Goal: Transaction & Acquisition: Purchase product/service

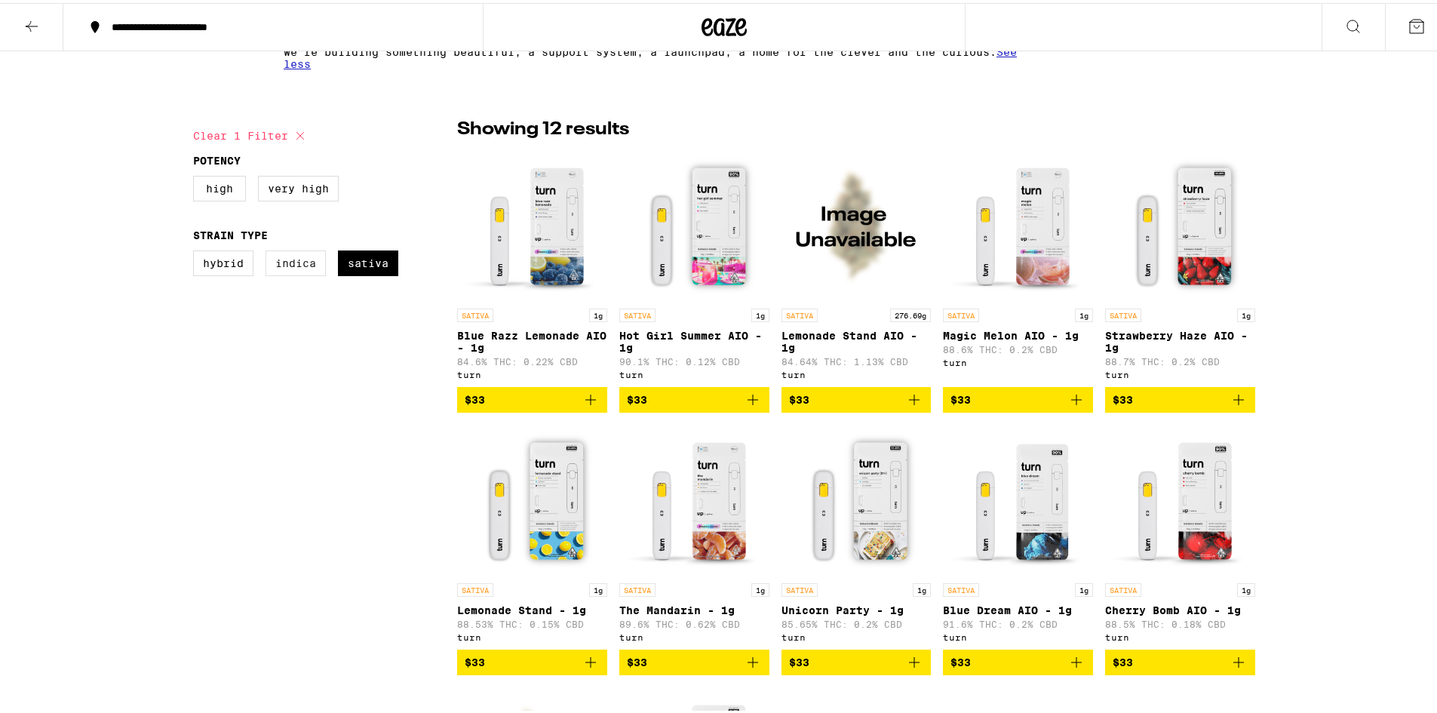
click at [286, 263] on label "Indica" at bounding box center [296, 261] width 60 height 26
click at [197, 251] on input "Indica" at bounding box center [196, 250] width 1 height 1
checkbox input "true"
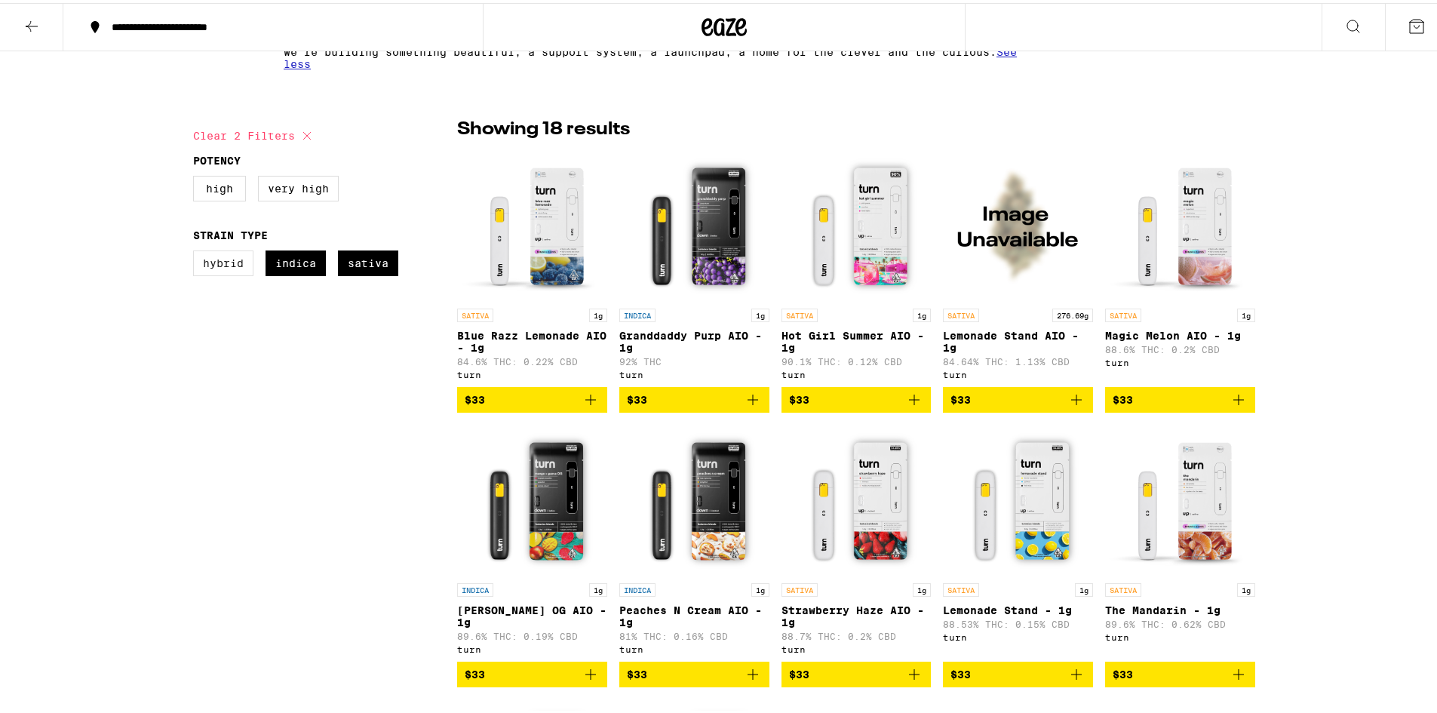
click at [216, 264] on label "Hybrid" at bounding box center [223, 261] width 60 height 26
click at [197, 251] on input "Hybrid" at bounding box center [196, 250] width 1 height 1
checkbox input "true"
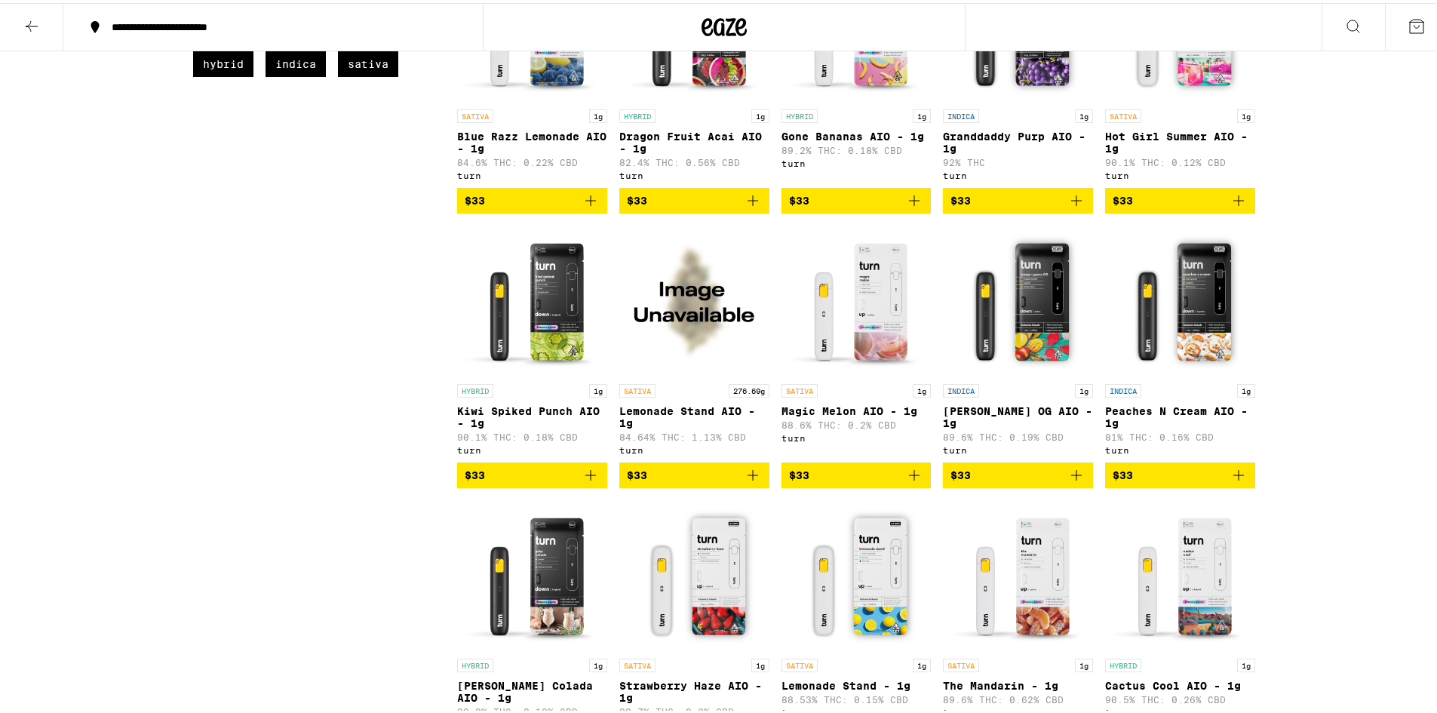
scroll to position [528, 0]
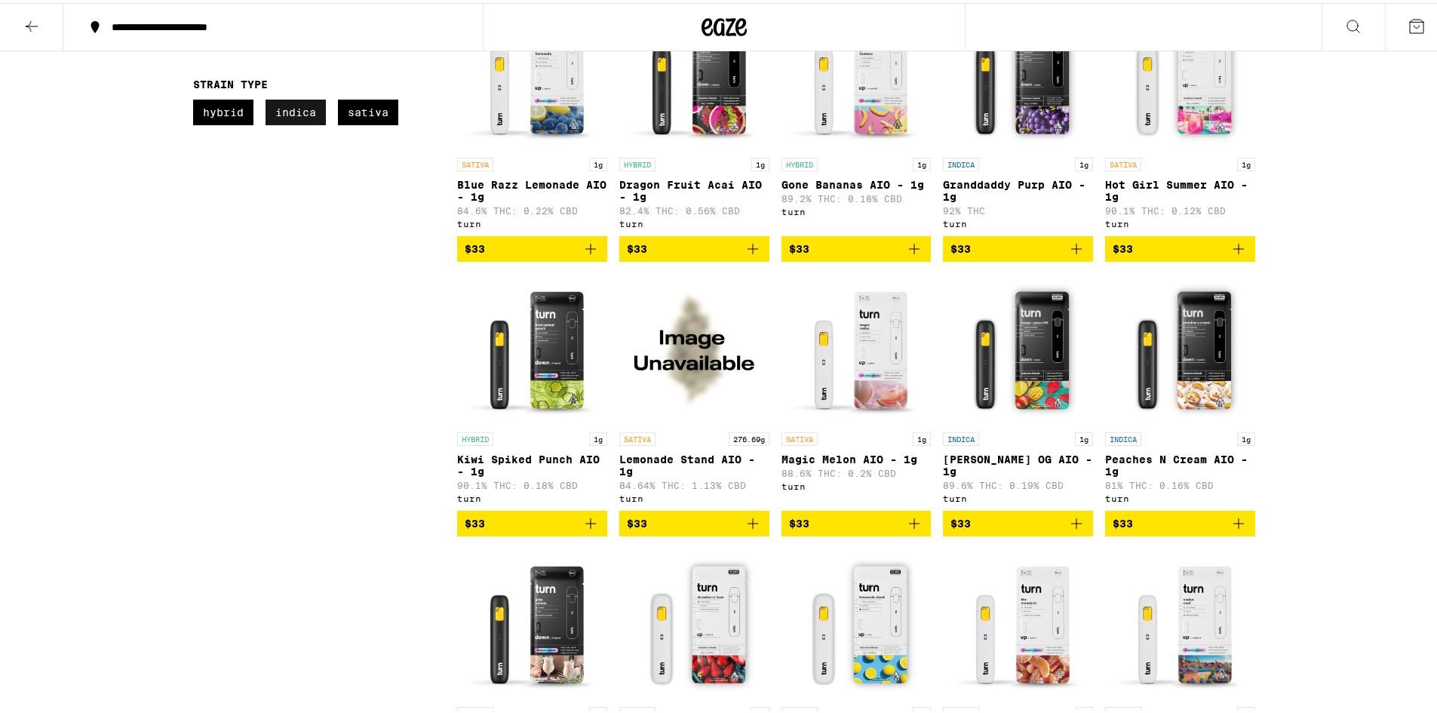
click at [291, 116] on label "Indica" at bounding box center [296, 110] width 60 height 26
click at [197, 100] on input "Indica" at bounding box center [196, 99] width 1 height 1
checkbox input "false"
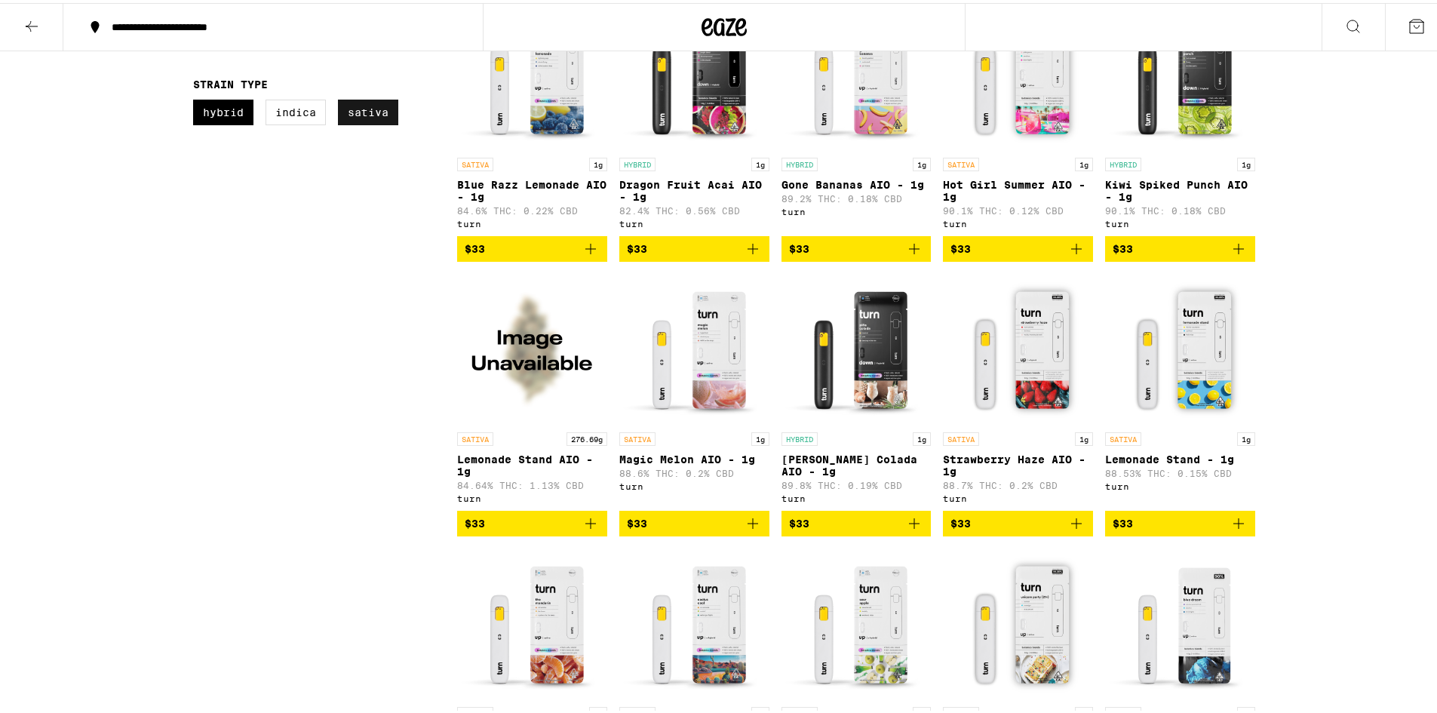
click at [348, 106] on label "Sativa" at bounding box center [368, 110] width 60 height 26
click at [197, 100] on input "Sativa" at bounding box center [196, 99] width 1 height 1
checkbox input "false"
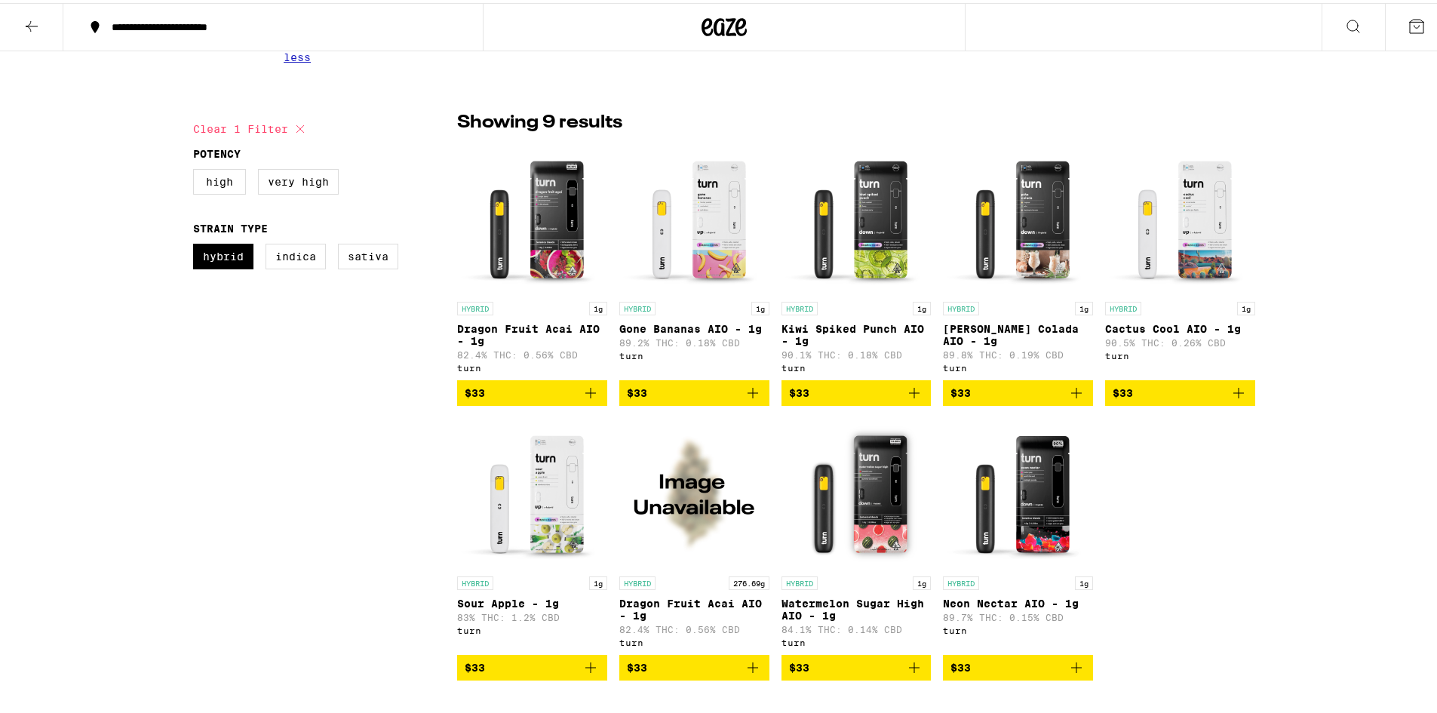
scroll to position [377, 0]
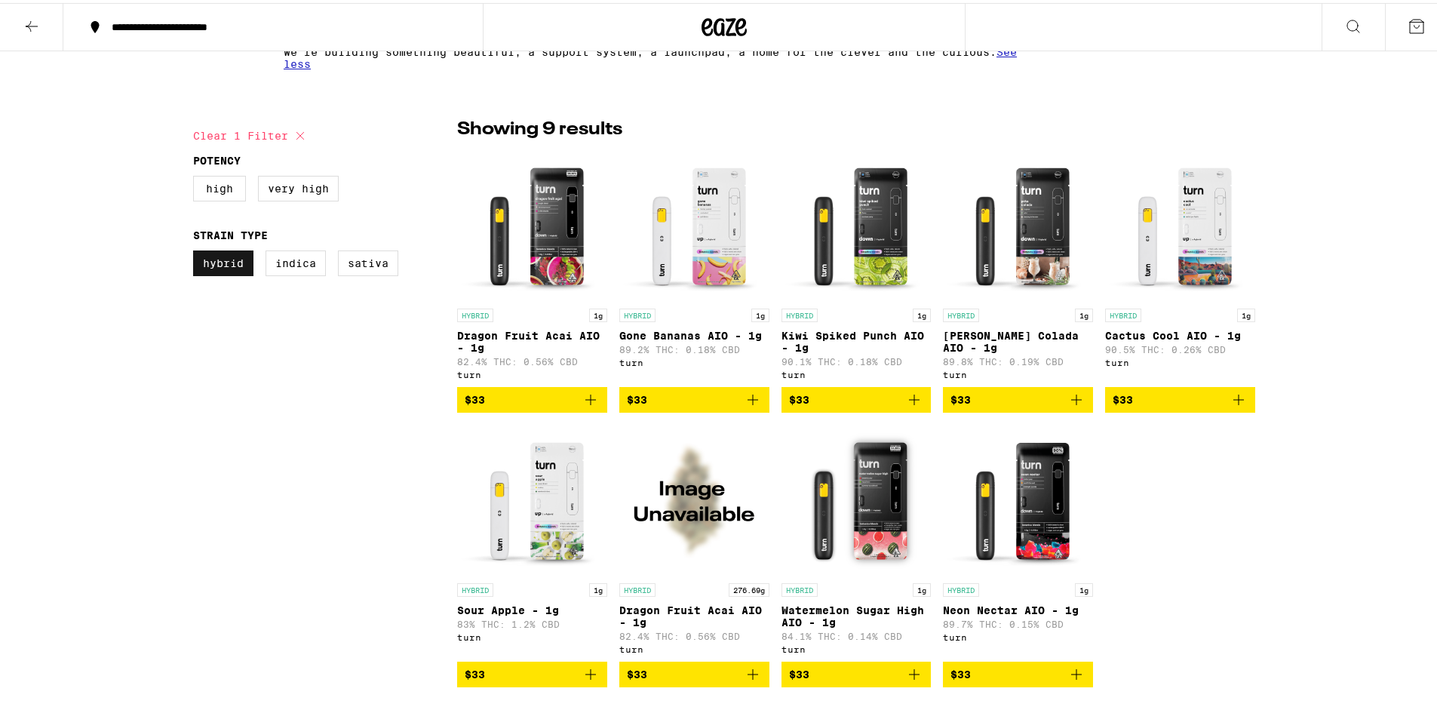
click at [232, 266] on label "Hybrid" at bounding box center [223, 261] width 60 height 26
click at [197, 251] on input "Hybrid" at bounding box center [196, 250] width 1 height 1
checkbox input "false"
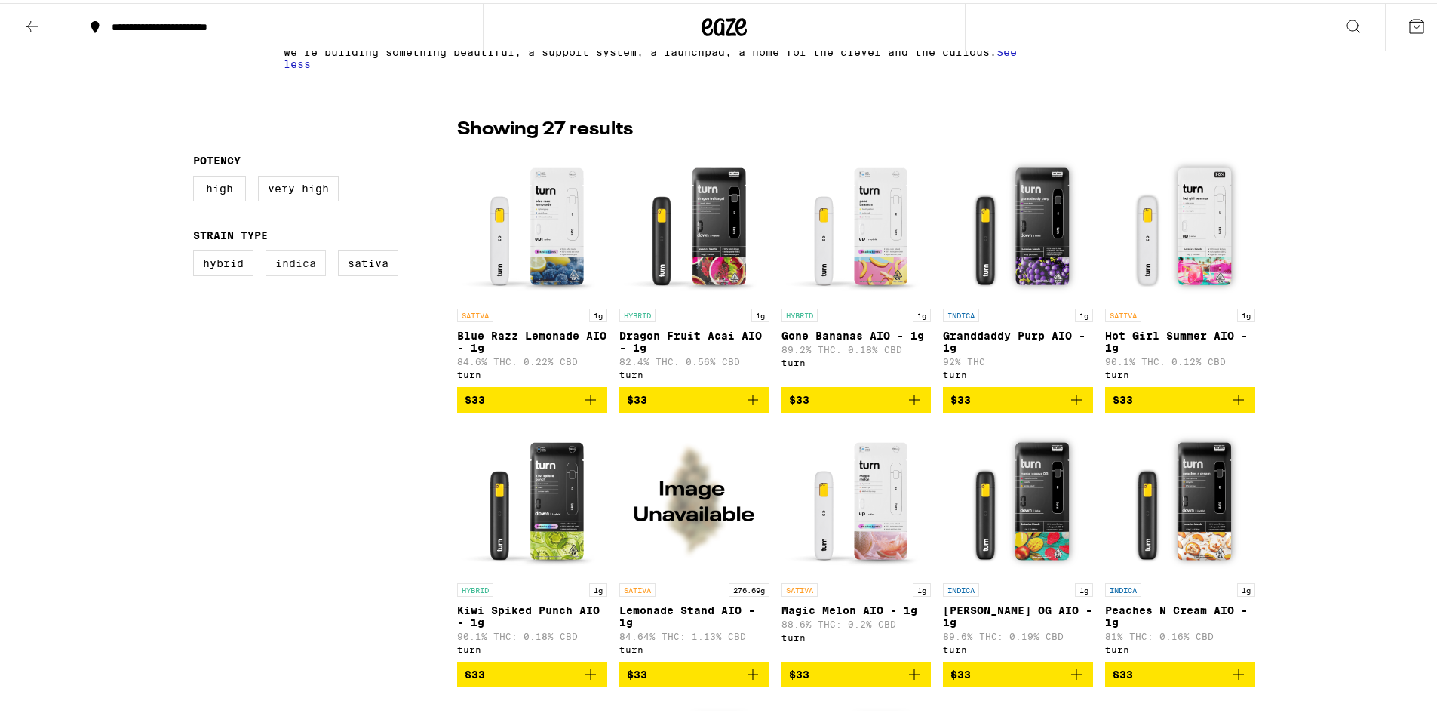
click at [269, 262] on label "Indica" at bounding box center [296, 261] width 60 height 26
click at [197, 251] on input "Indica" at bounding box center [196, 250] width 1 height 1
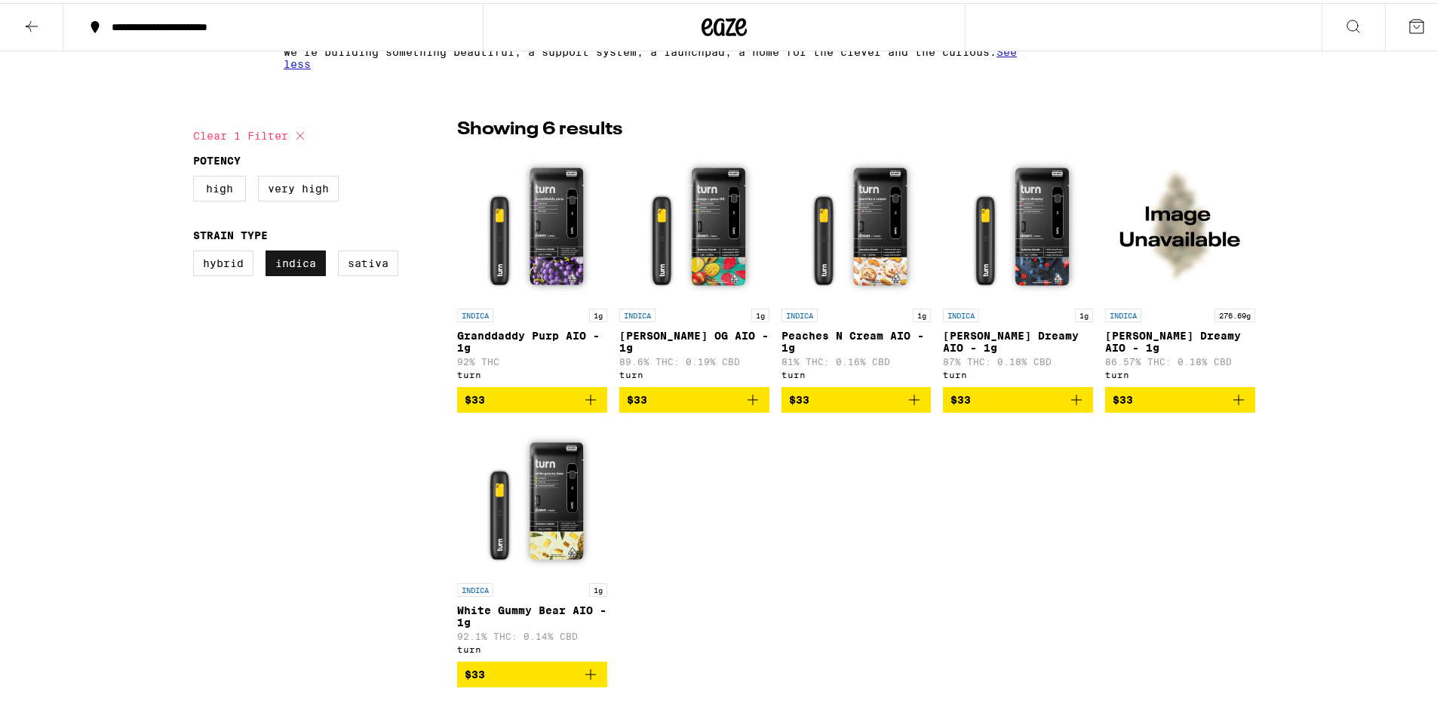
click at [292, 269] on label "Indica" at bounding box center [296, 261] width 60 height 26
click at [197, 251] on input "Indica" at bounding box center [196, 250] width 1 height 1
checkbox input "false"
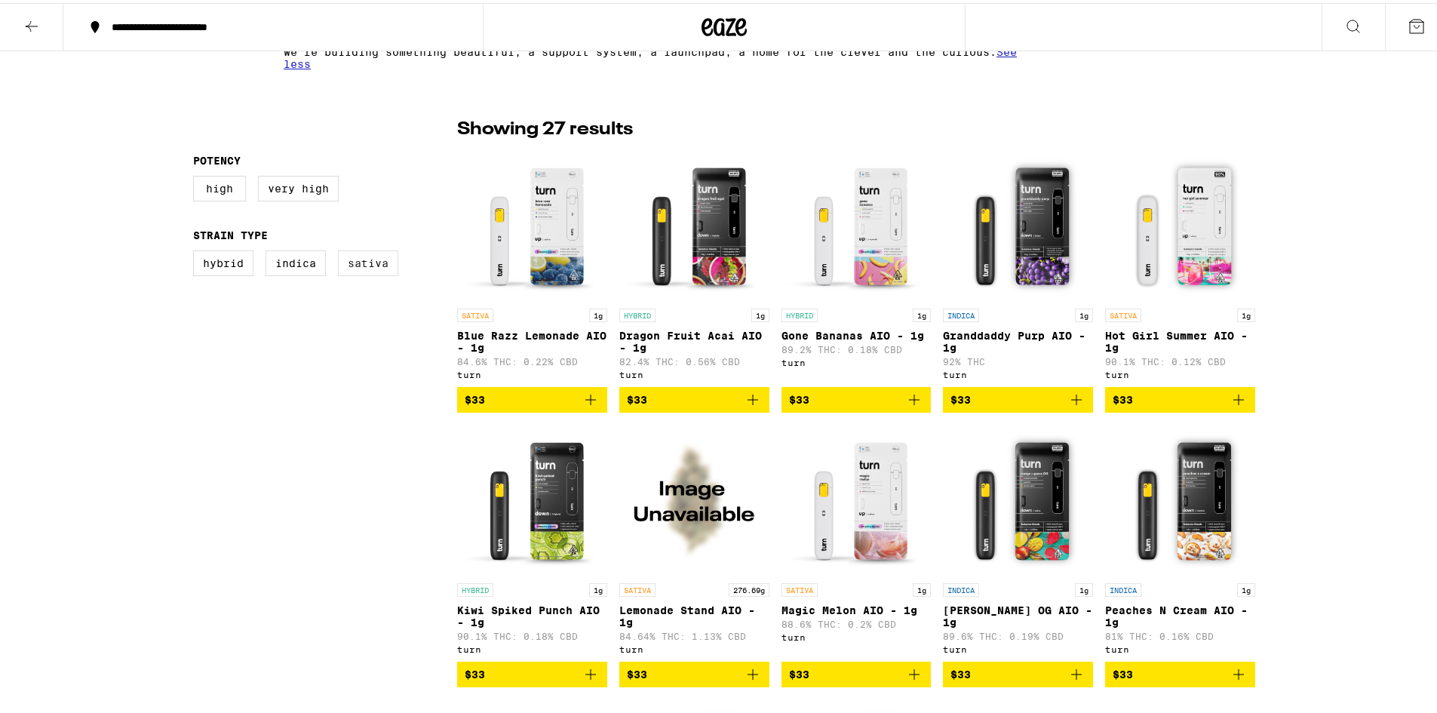
click at [352, 269] on label "Sativa" at bounding box center [368, 261] width 60 height 26
click at [197, 251] on input "Sativa" at bounding box center [196, 250] width 1 height 1
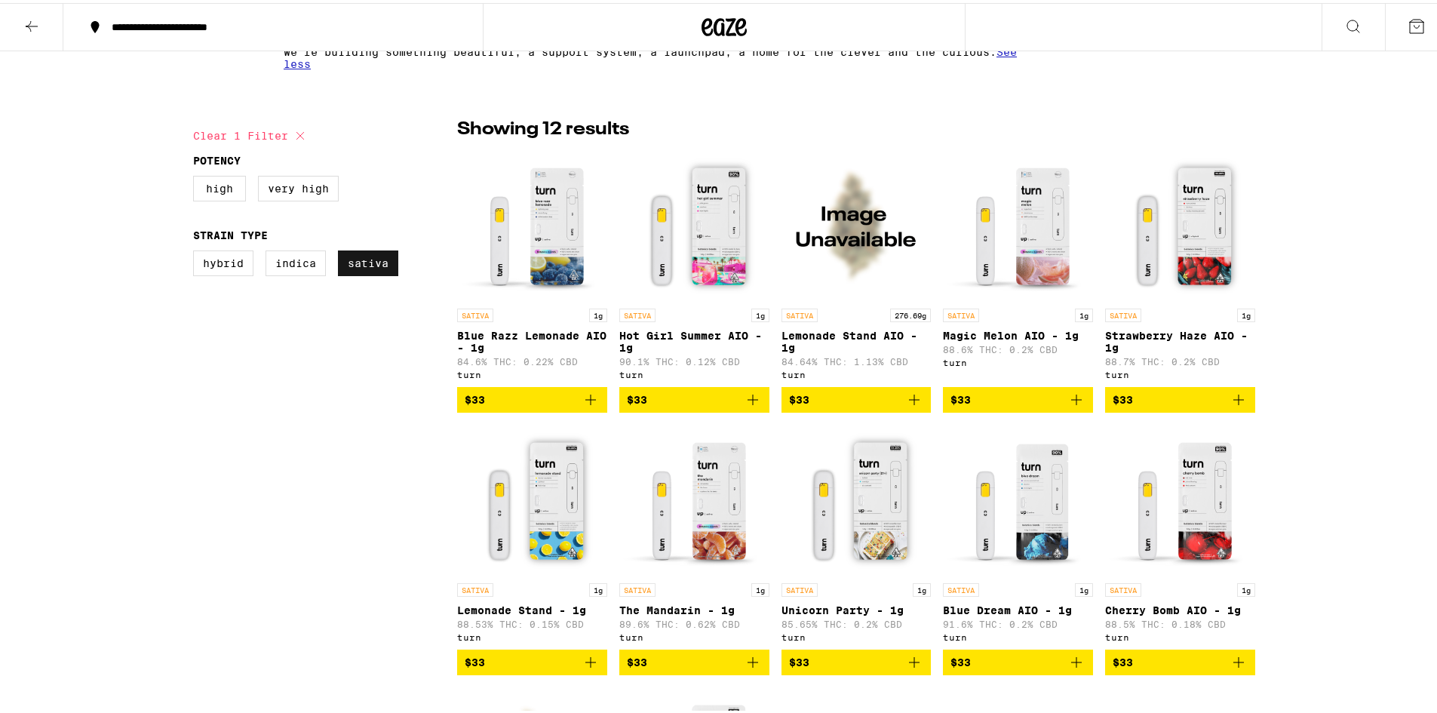
click at [353, 273] on label "Sativa" at bounding box center [368, 261] width 60 height 26
click at [197, 251] on input "Sativa" at bounding box center [196, 250] width 1 height 1
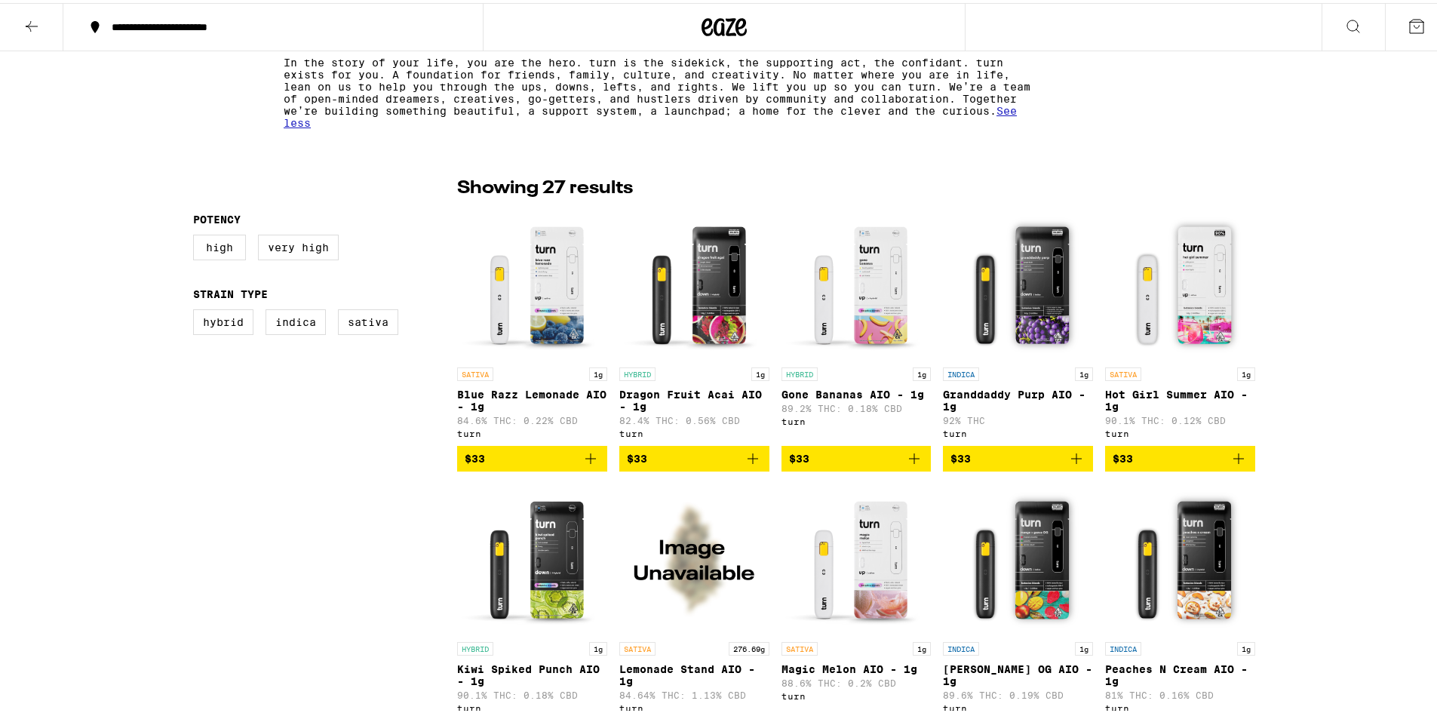
scroll to position [302, 0]
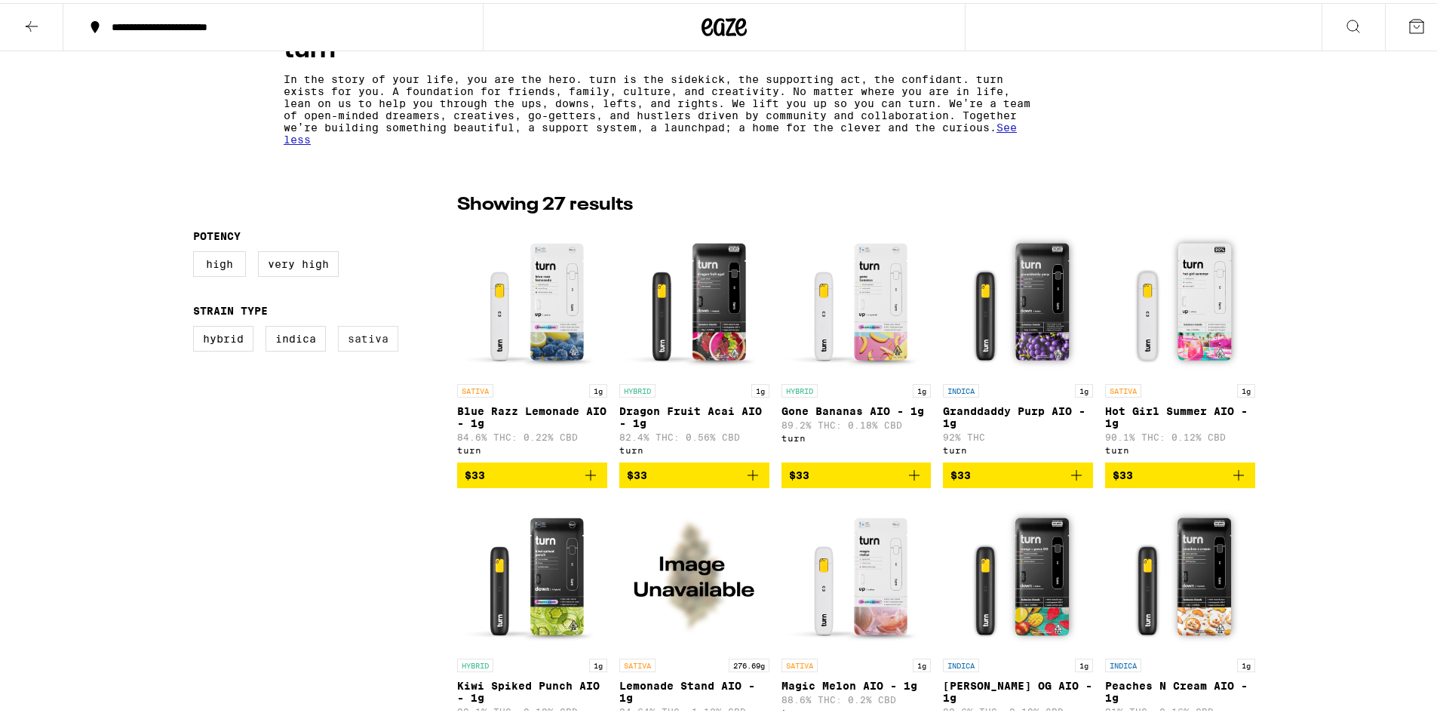
click at [361, 343] on label "Sativa" at bounding box center [368, 336] width 60 height 26
click at [197, 326] on input "Sativa" at bounding box center [196, 325] width 1 height 1
checkbox input "true"
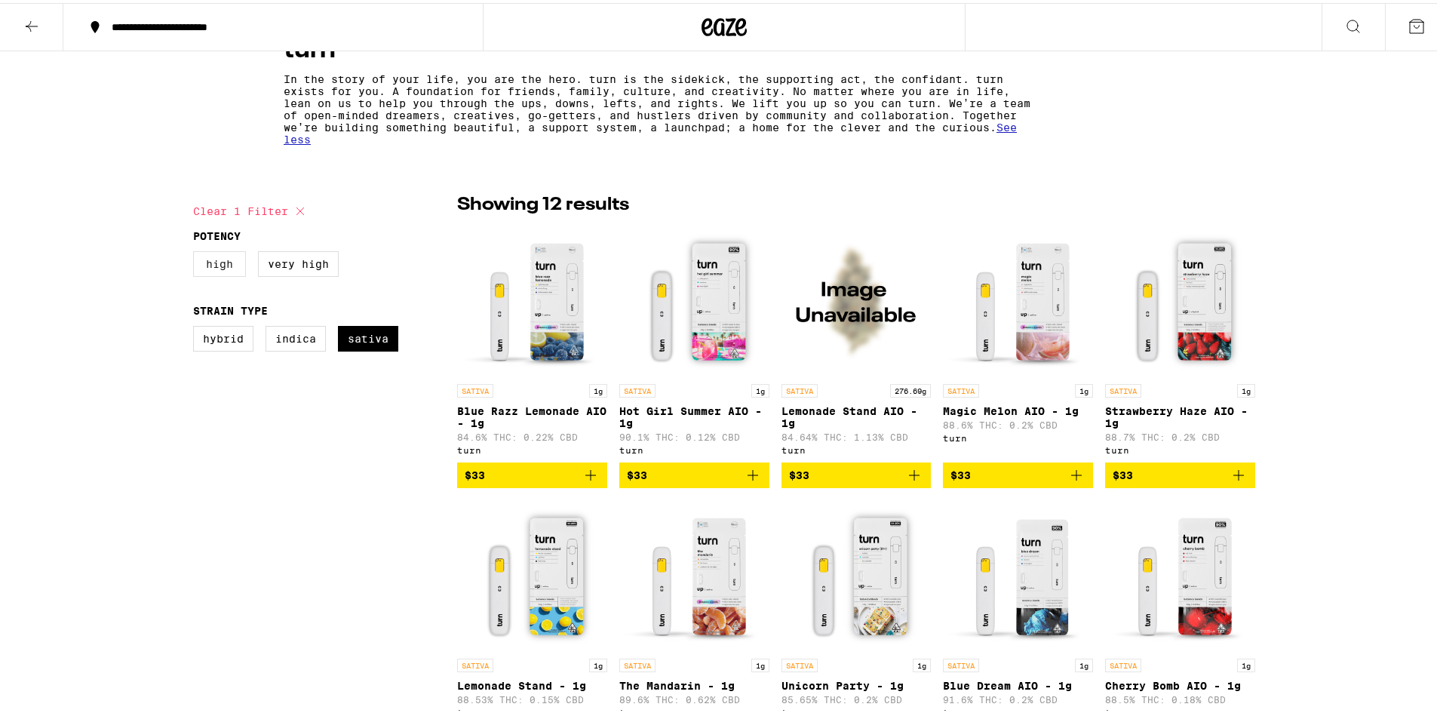
click at [223, 264] on label "High" at bounding box center [219, 261] width 53 height 26
click at [197, 251] on input "High" at bounding box center [196, 251] width 1 height 1
checkbox input "true"
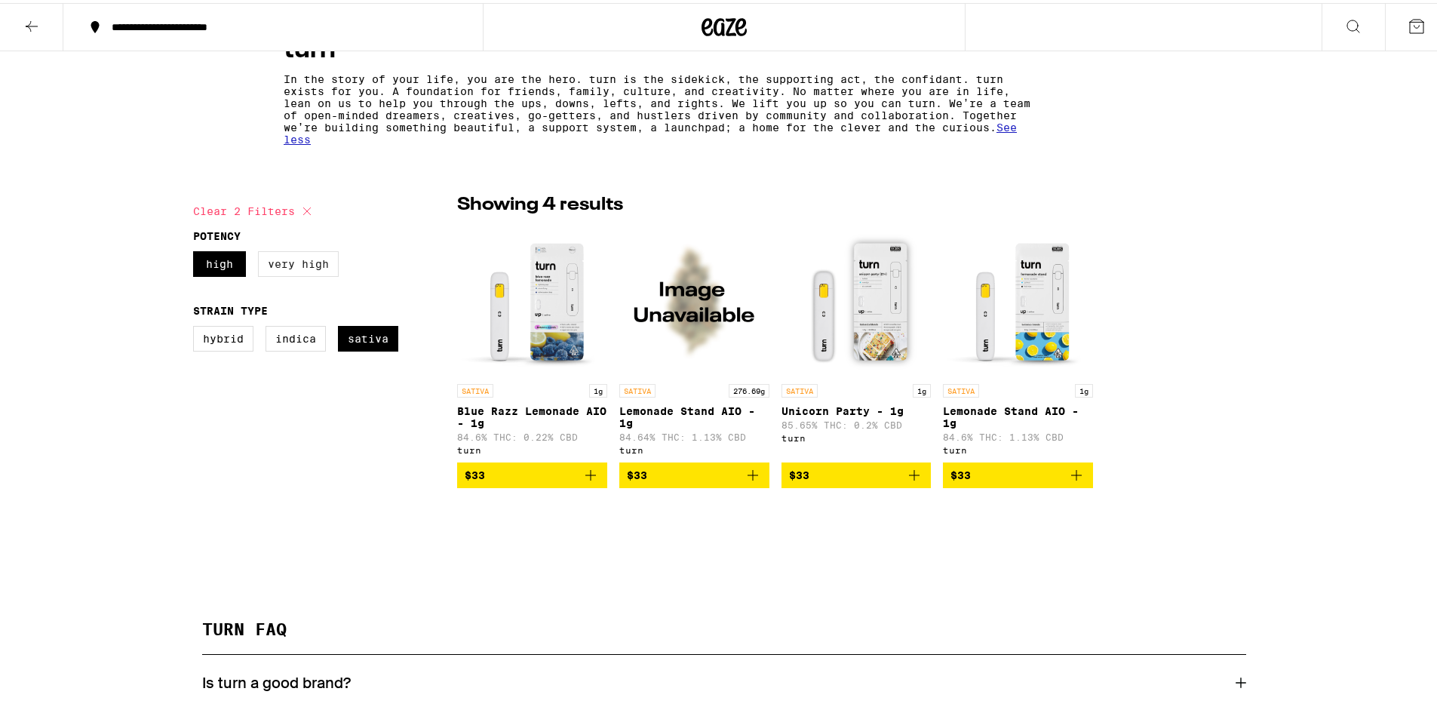
drag, startPoint x: 284, startPoint y: 265, endPoint x: 276, endPoint y: 265, distance: 8.3
click at [283, 265] on label "Very High" at bounding box center [298, 261] width 81 height 26
click at [197, 251] on input "Very High" at bounding box center [196, 251] width 1 height 1
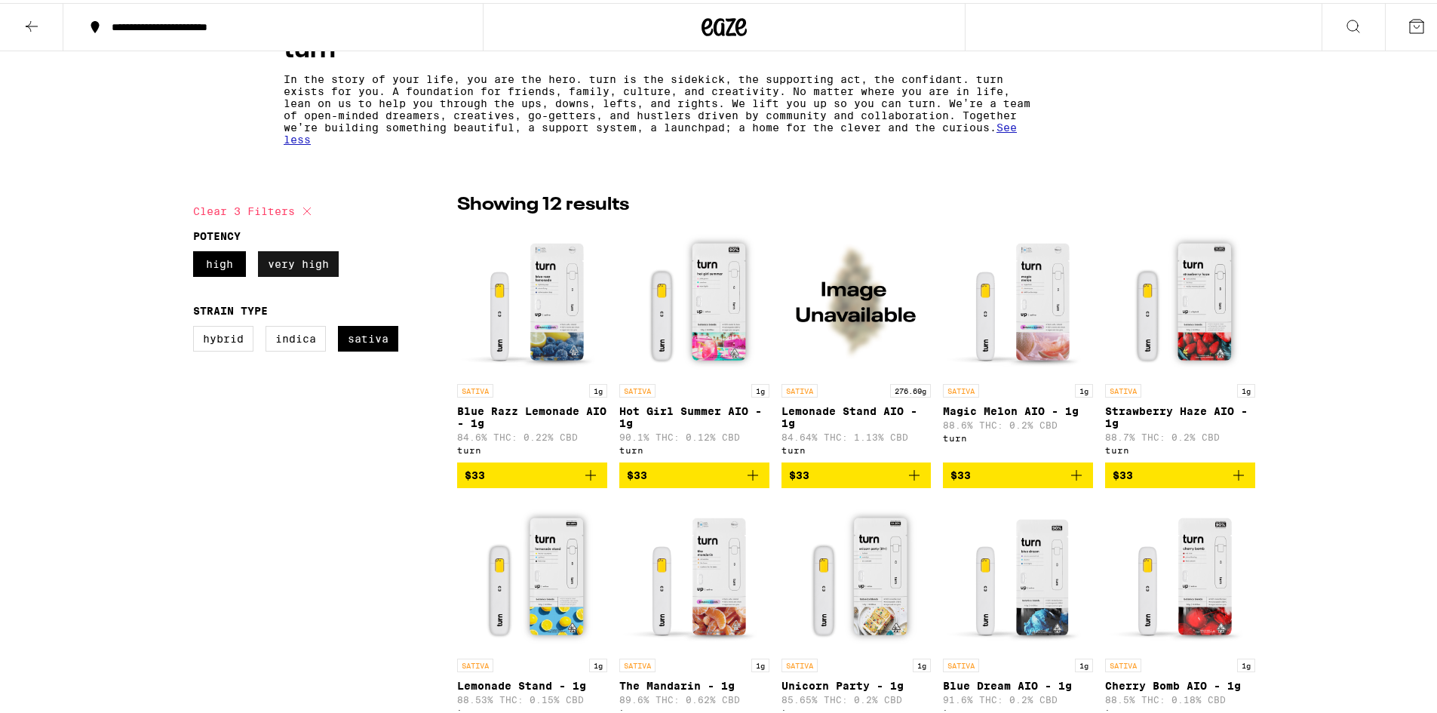
click at [272, 257] on label "Very High" at bounding box center [298, 261] width 81 height 26
click at [197, 251] on input "Very High" at bounding box center [196, 251] width 1 height 1
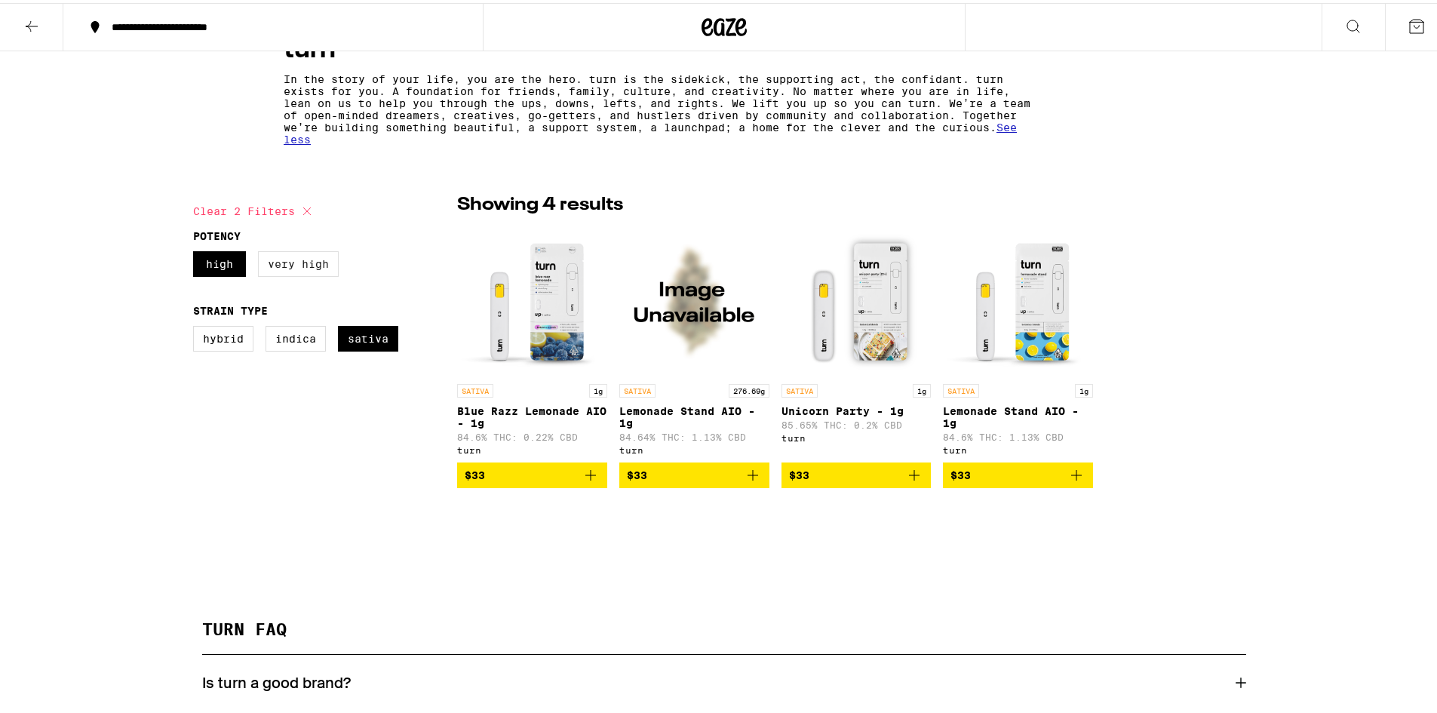
click at [270, 271] on label "Very High" at bounding box center [298, 261] width 81 height 26
click at [197, 251] on input "Very High" at bounding box center [196, 251] width 1 height 1
checkbox input "true"
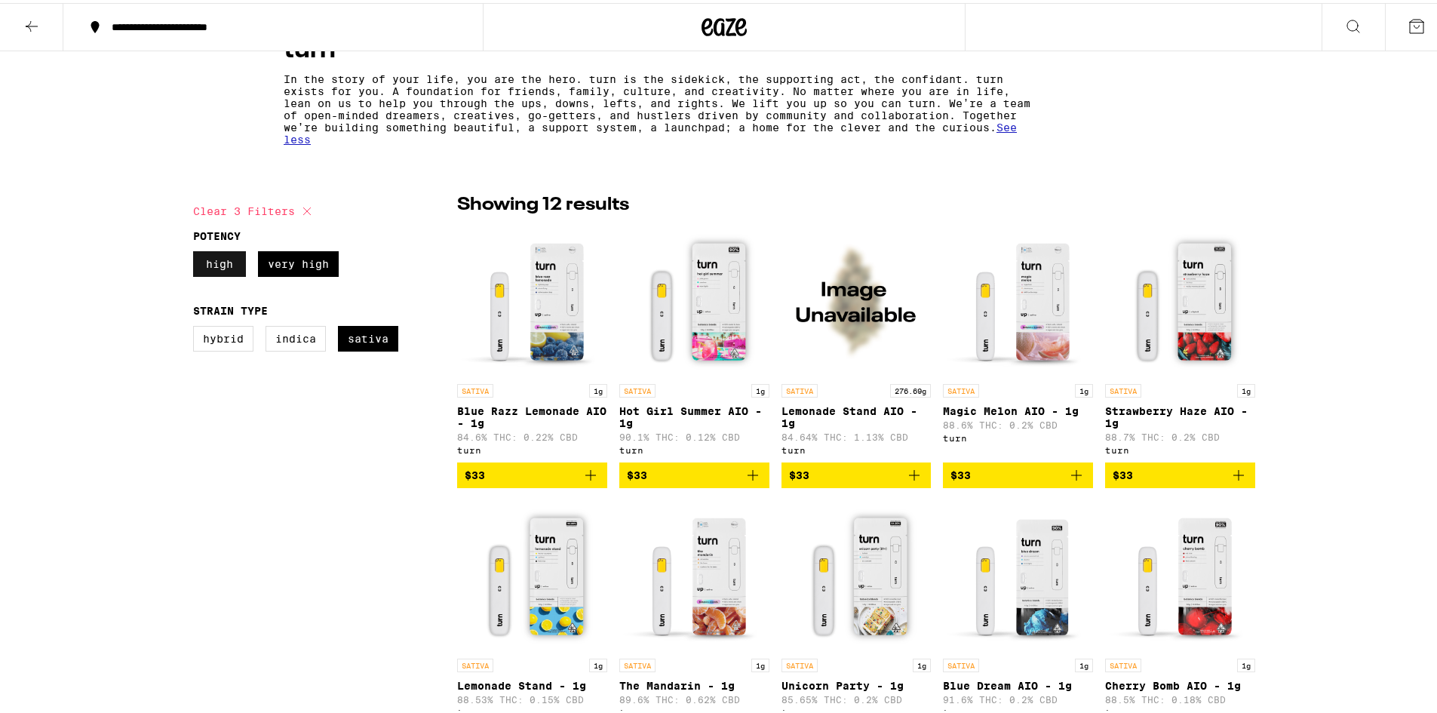
click at [211, 259] on label "High" at bounding box center [219, 261] width 53 height 26
click at [197, 251] on input "High" at bounding box center [196, 251] width 1 height 1
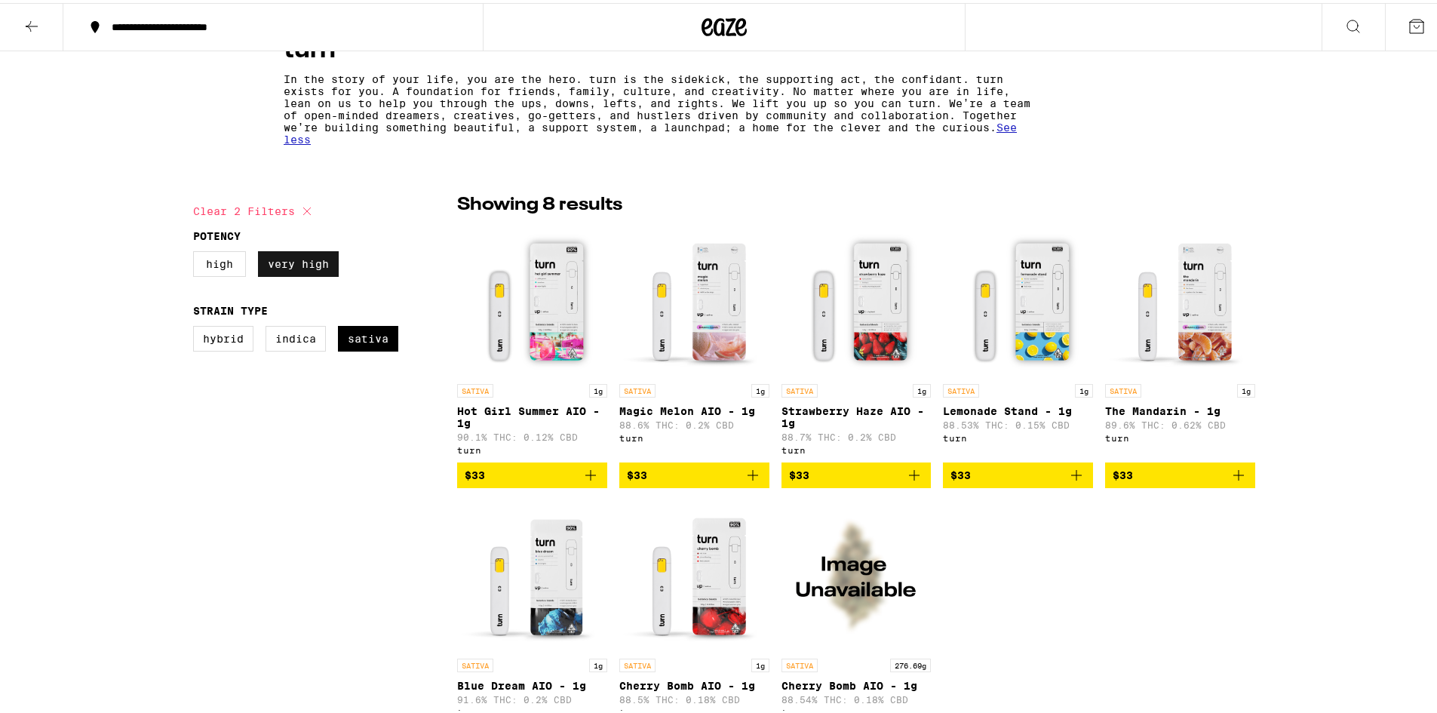
drag, startPoint x: 231, startPoint y: 260, endPoint x: 281, endPoint y: 255, distance: 50.8
click at [232, 260] on label "High" at bounding box center [219, 261] width 53 height 26
click at [197, 251] on input "High" at bounding box center [196, 251] width 1 height 1
checkbox input "true"
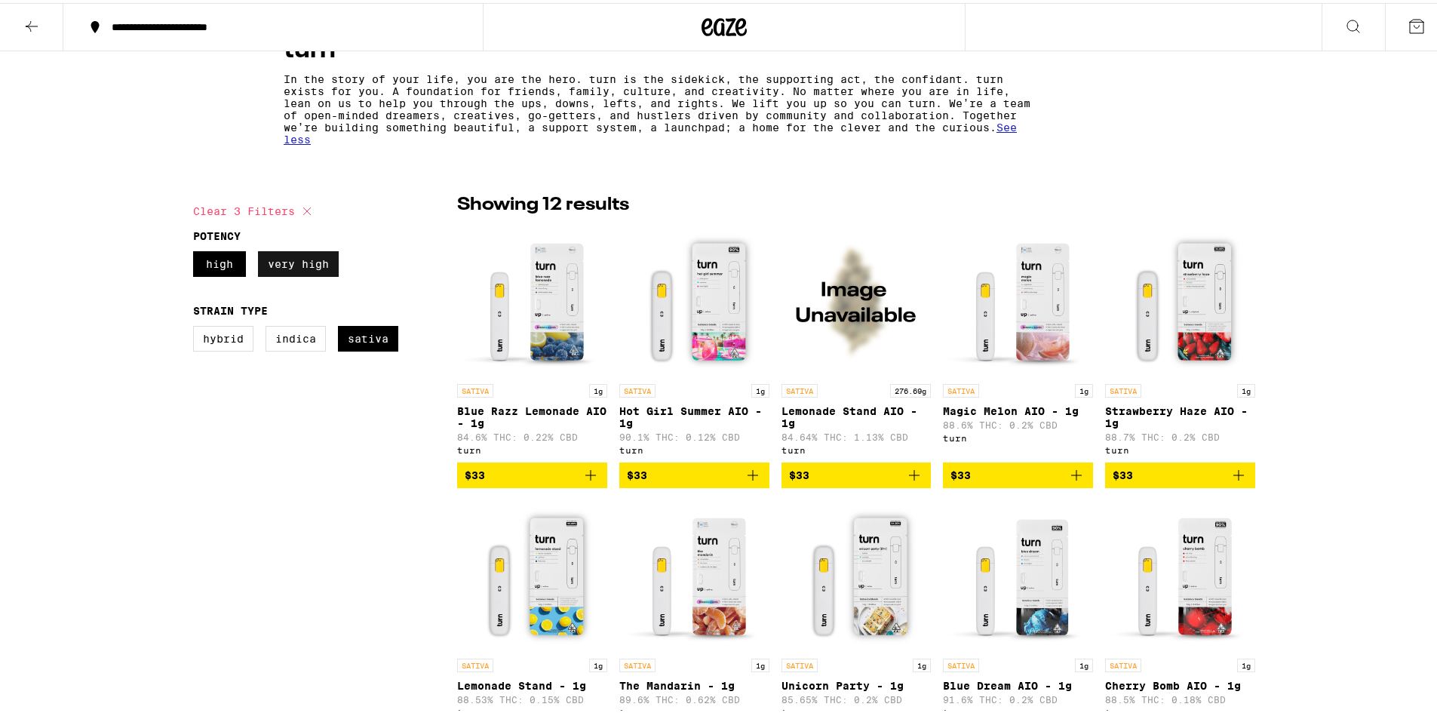
click at [282, 255] on label "Very High" at bounding box center [298, 261] width 81 height 26
click at [197, 251] on input "Very High" at bounding box center [196, 251] width 1 height 1
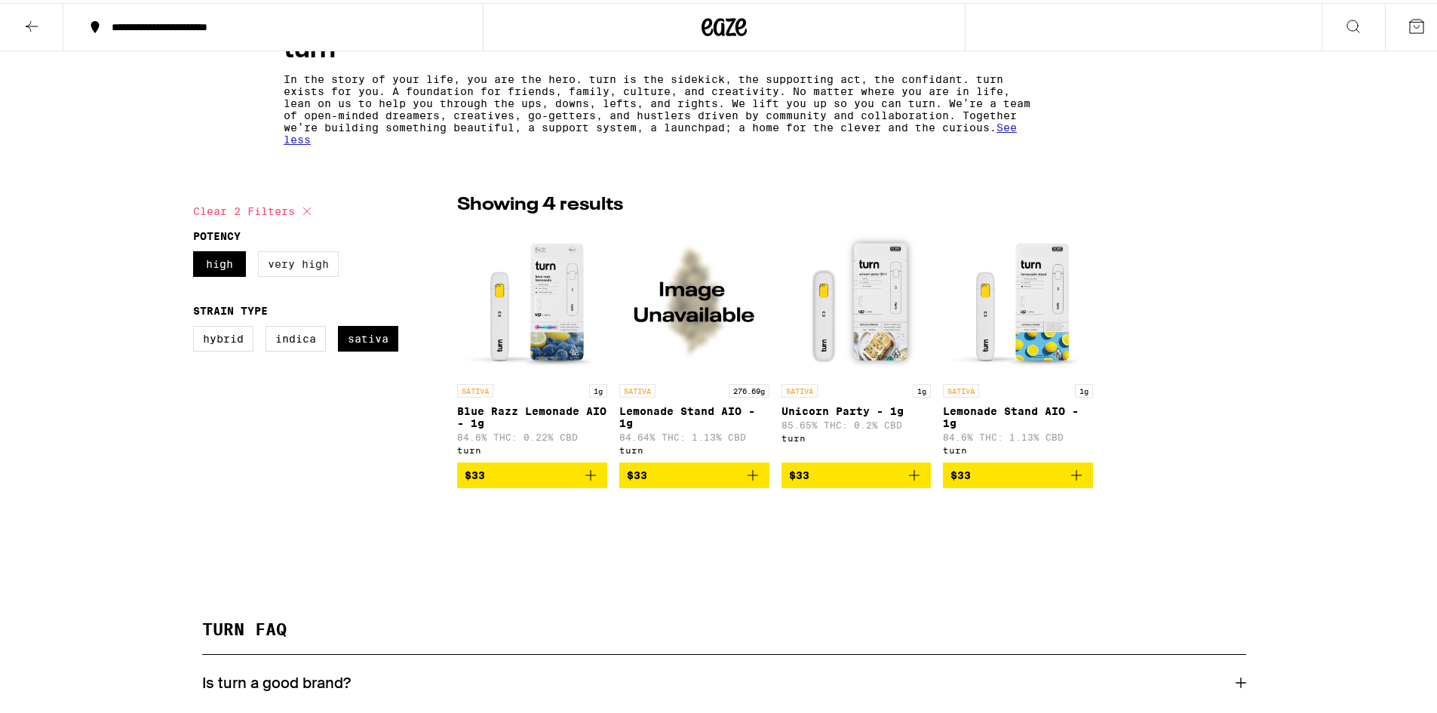
click at [320, 274] on label "Very High" at bounding box center [298, 261] width 81 height 26
click at [197, 251] on input "Very High" at bounding box center [196, 251] width 1 height 1
checkbox input "true"
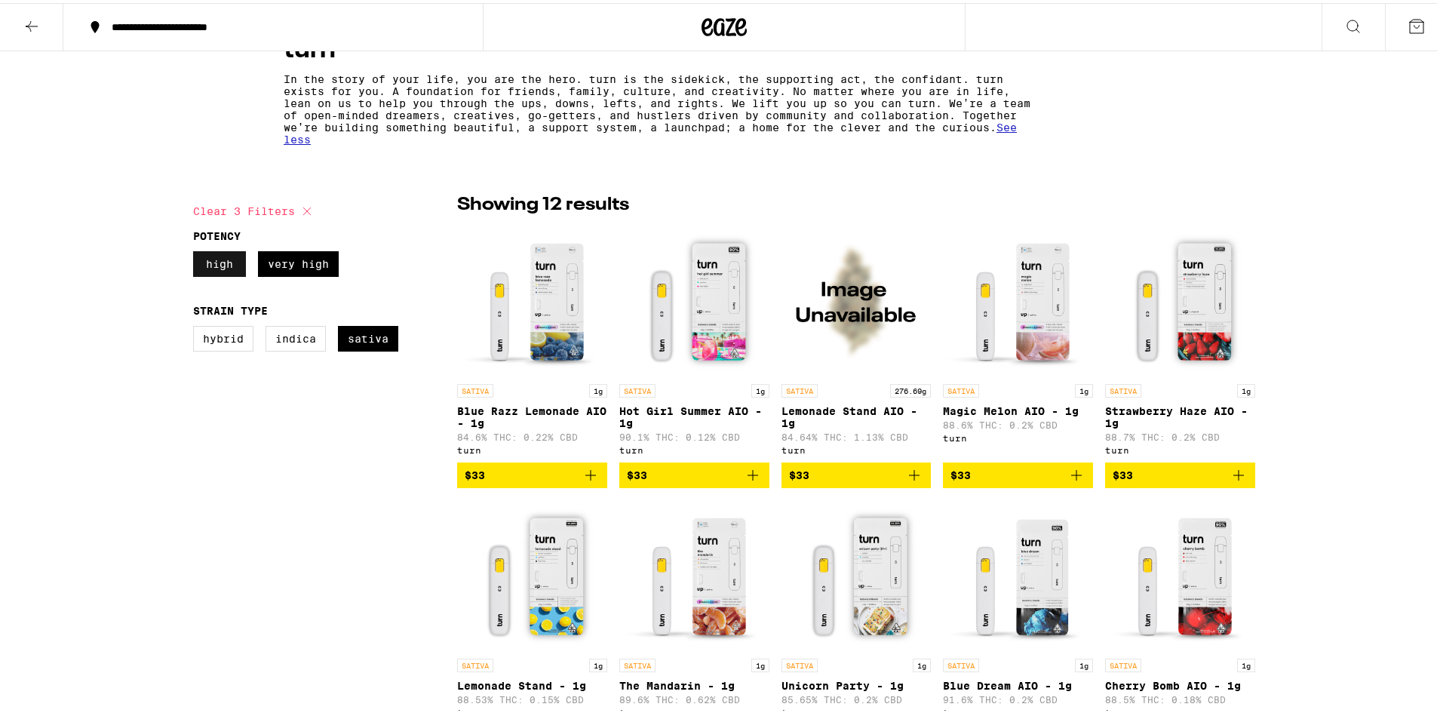
click at [224, 262] on label "High" at bounding box center [219, 261] width 53 height 26
click at [197, 251] on input "High" at bounding box center [196, 251] width 1 height 1
checkbox input "false"
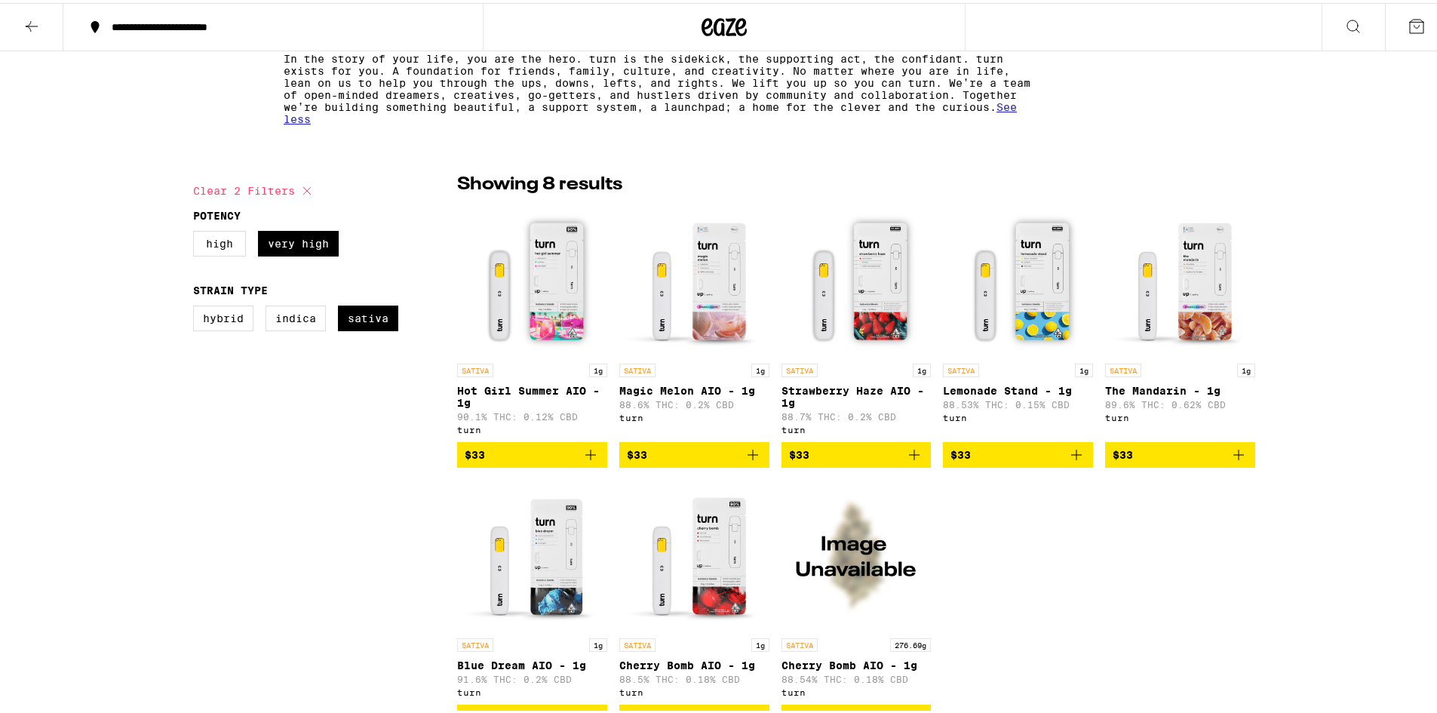
scroll to position [377, 0]
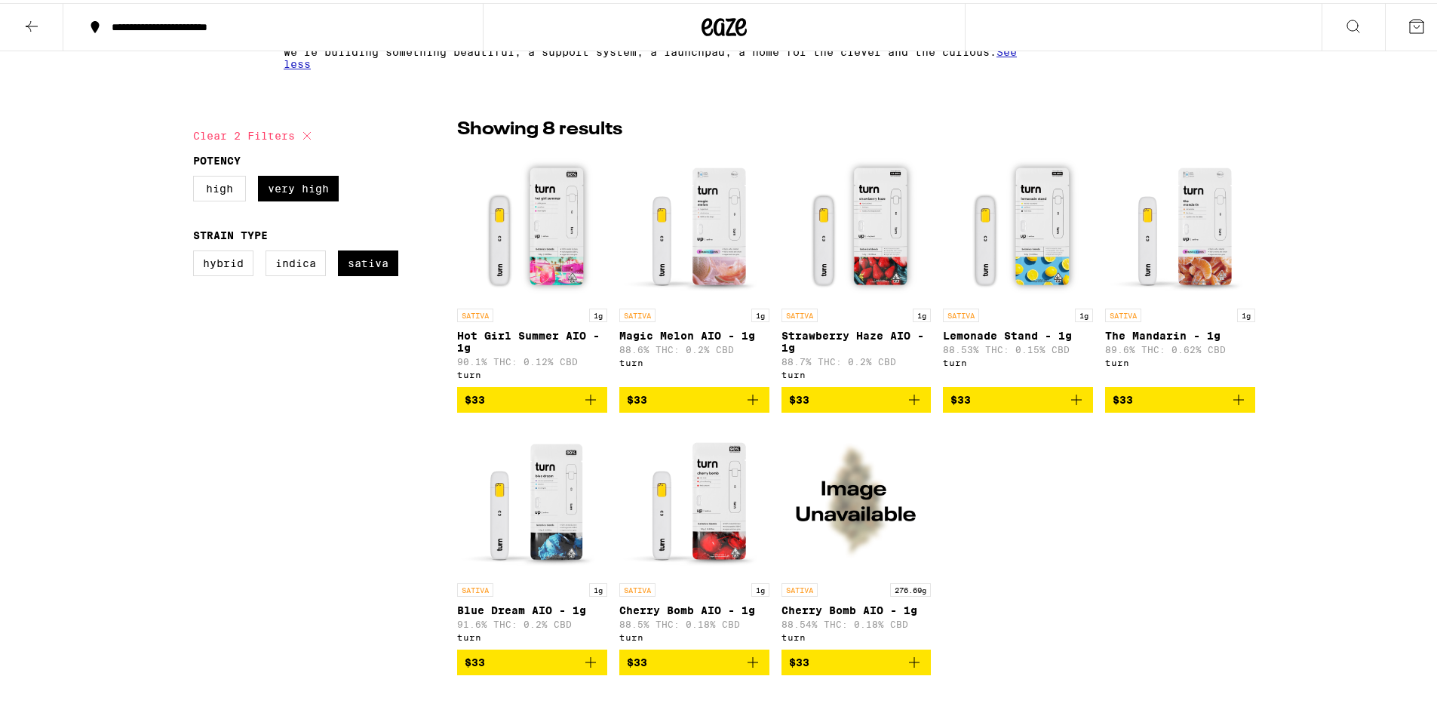
click at [1158, 401] on span "$33" at bounding box center [1180, 397] width 135 height 18
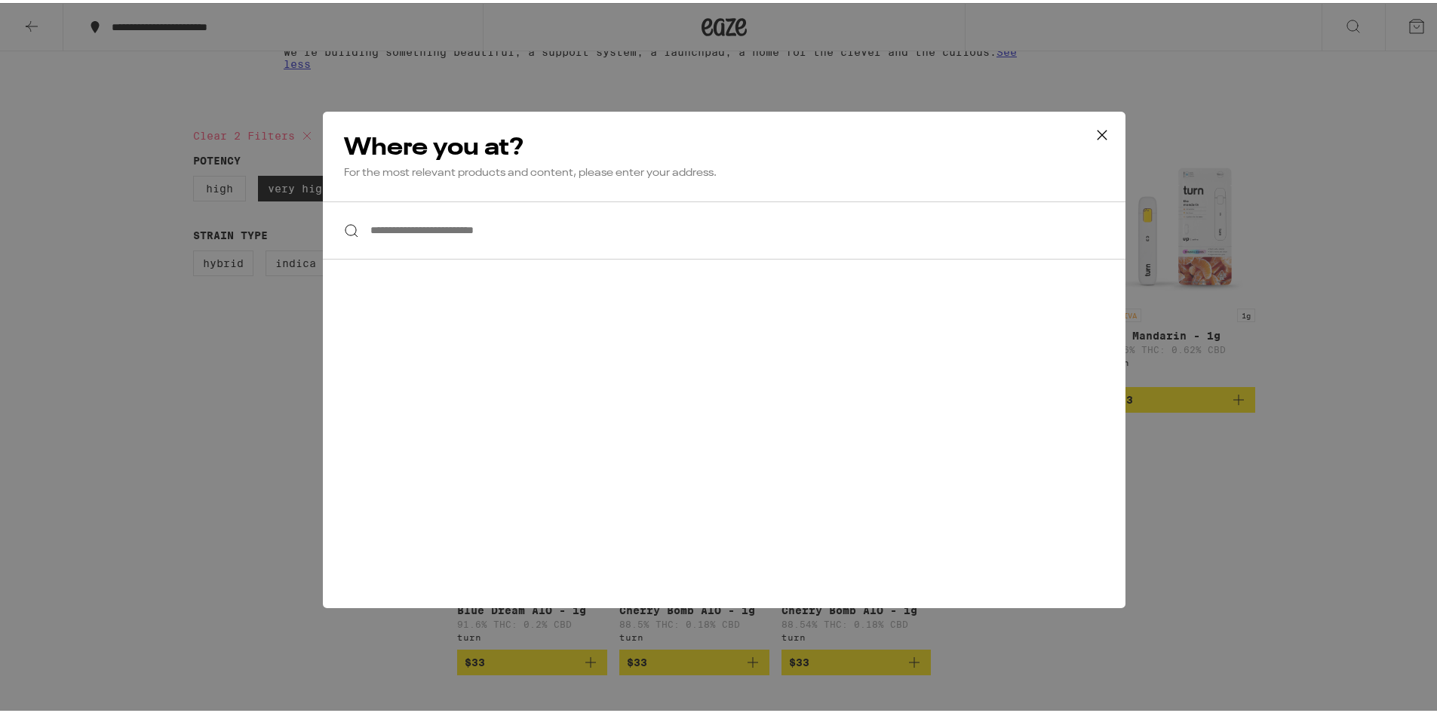
click at [591, 247] on input "**********" at bounding box center [724, 227] width 803 height 58
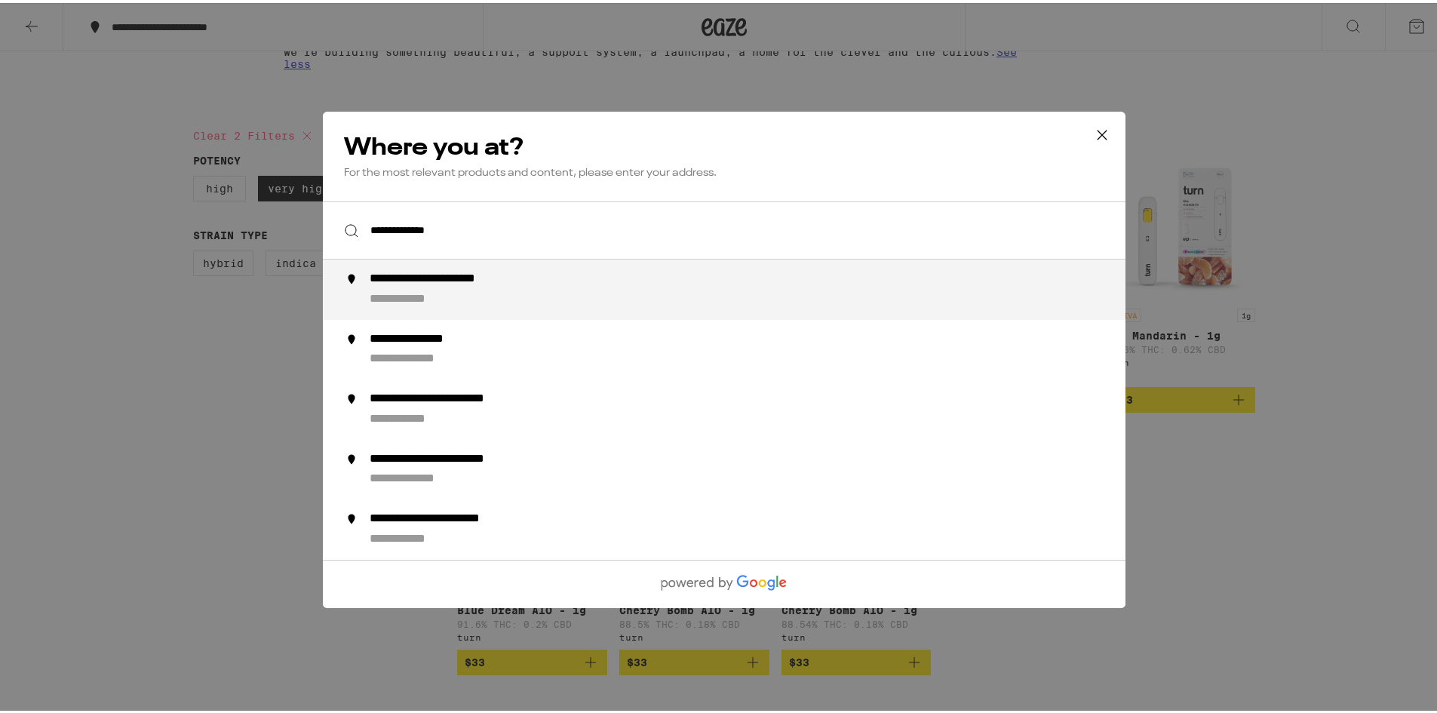
click at [494, 291] on div "**********" at bounding box center [755, 287] width 770 height 36
type input "**********"
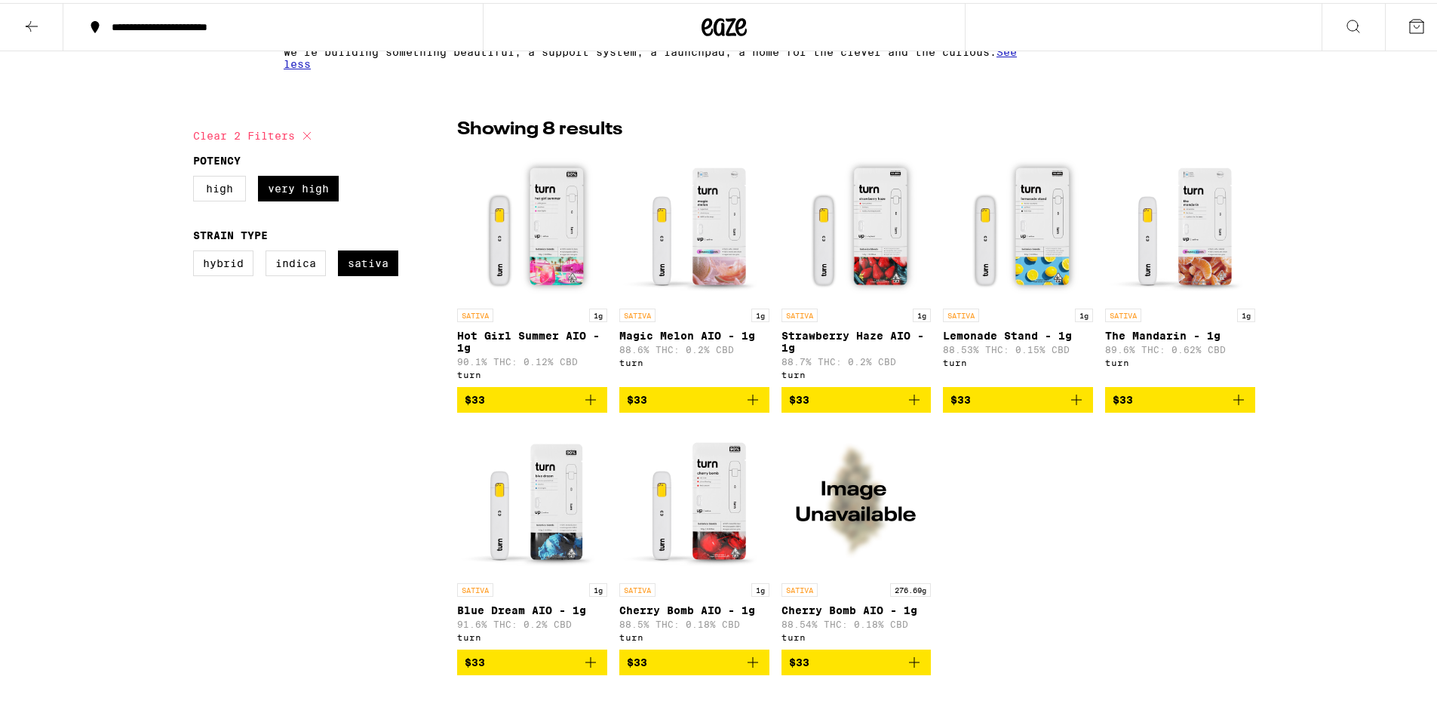
click at [1134, 406] on span "$33" at bounding box center [1180, 397] width 135 height 18
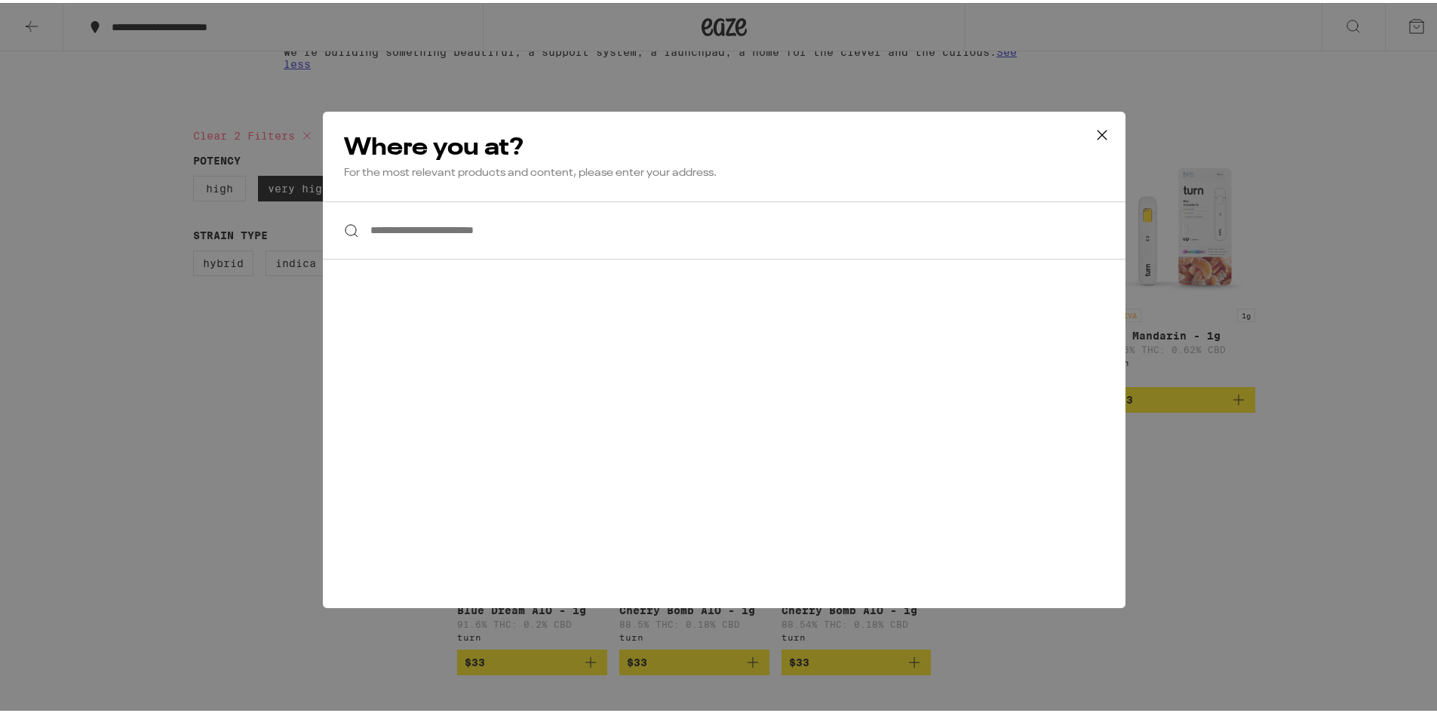
drag, startPoint x: 678, startPoint y: 229, endPoint x: 659, endPoint y: 245, distance: 25.7
click at [672, 232] on input "**********" at bounding box center [724, 227] width 803 height 58
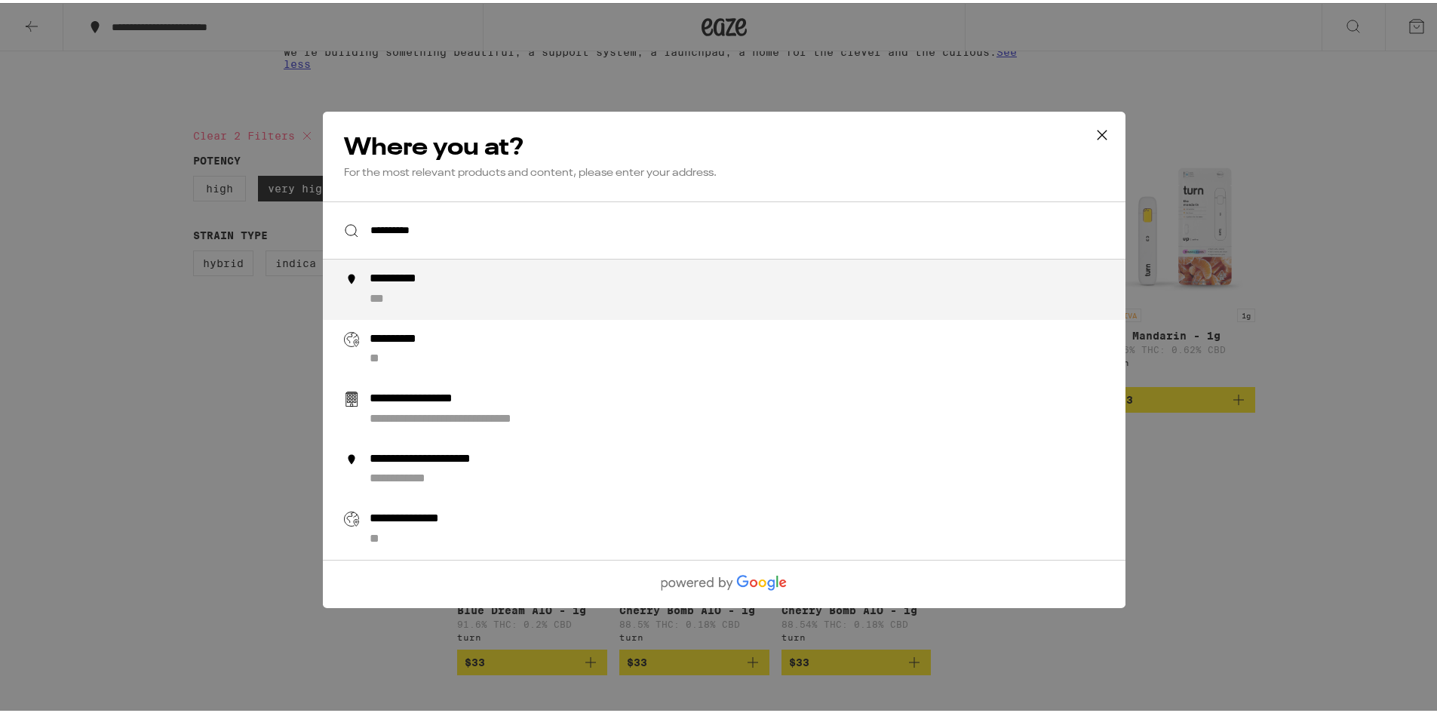
click at [459, 294] on div "**********" at bounding box center [755, 287] width 770 height 36
type input "**********"
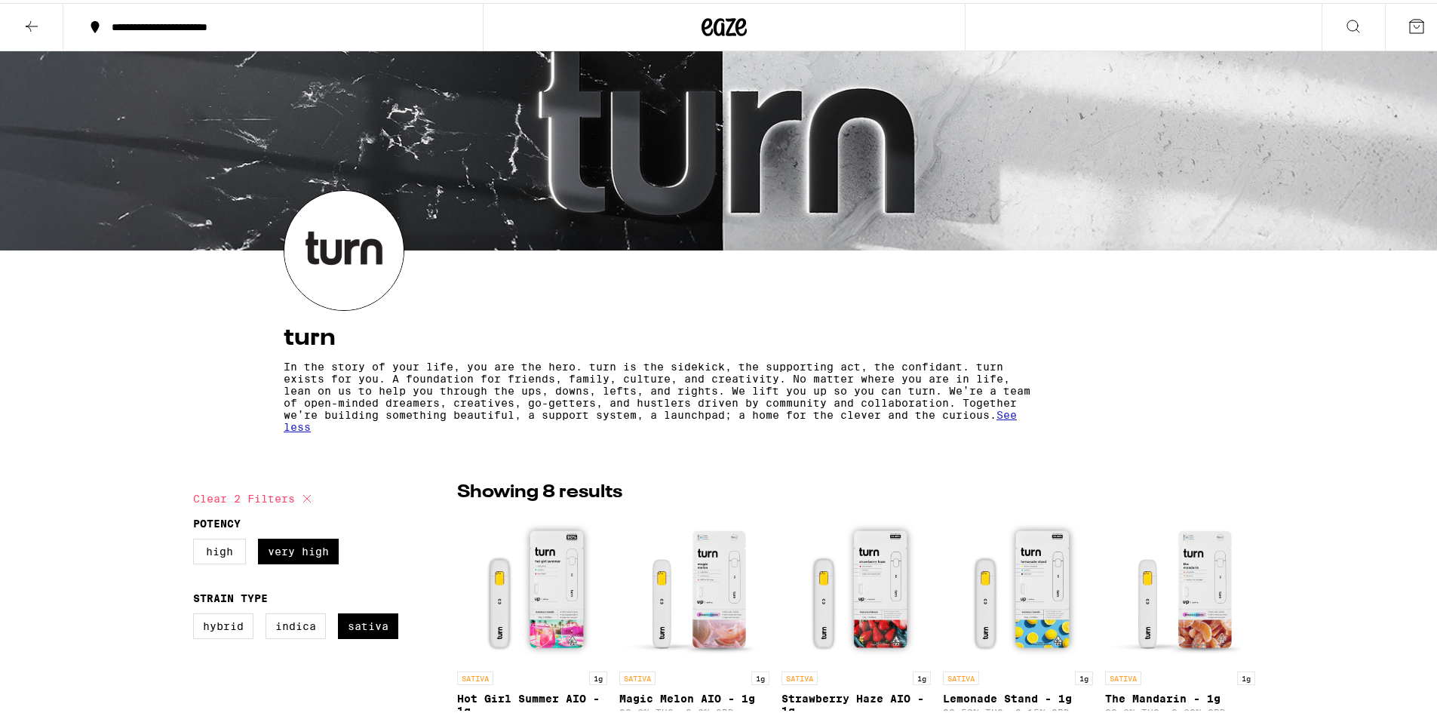
scroll to position [0, 0]
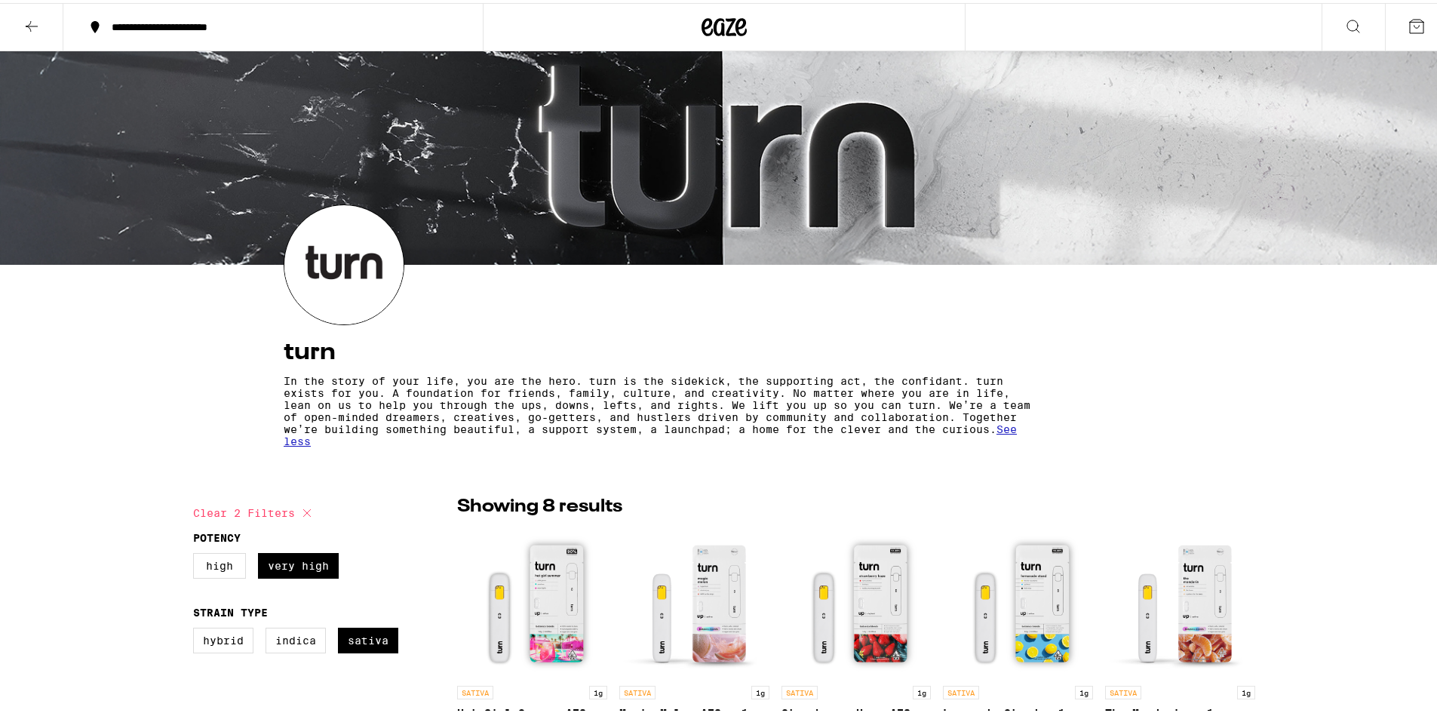
drag, startPoint x: 569, startPoint y: 136, endPoint x: 560, endPoint y: 106, distance: 30.8
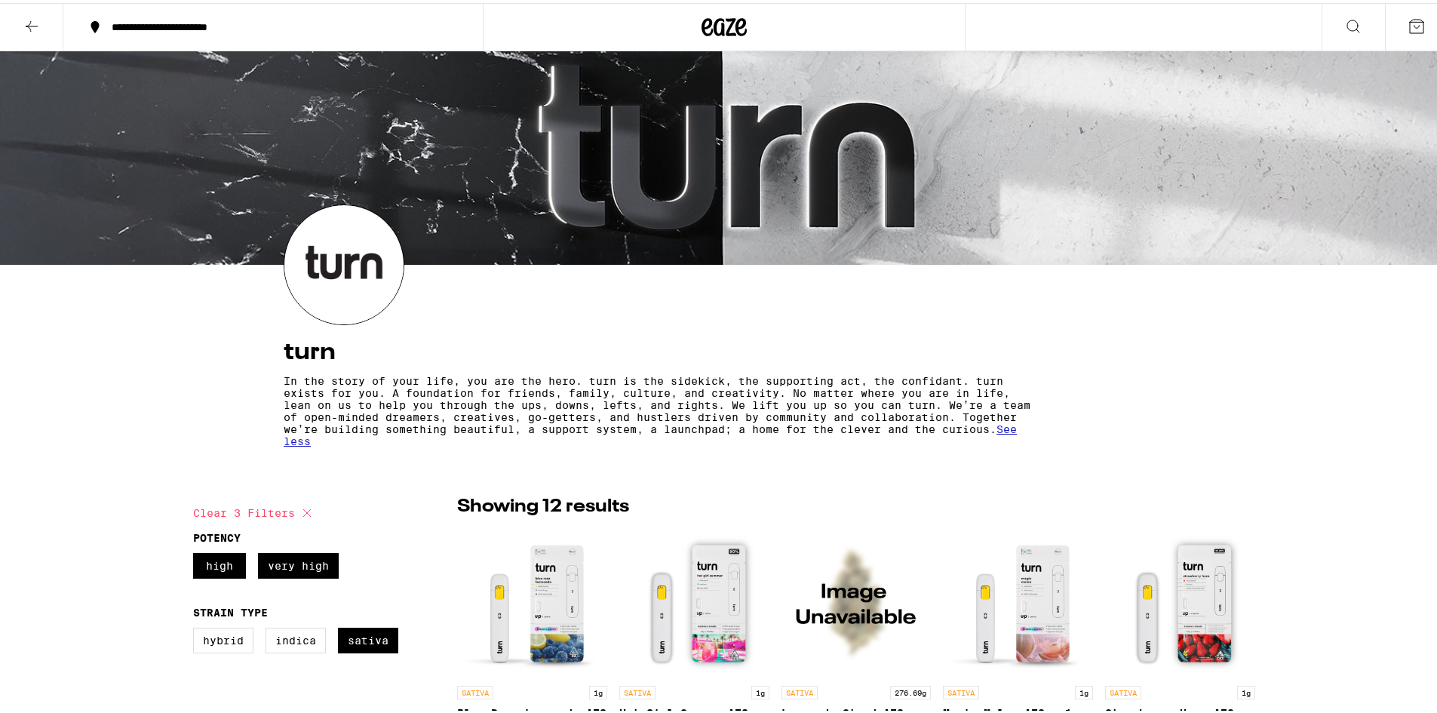
checkbox input "true"
